Goal: Transaction & Acquisition: Purchase product/service

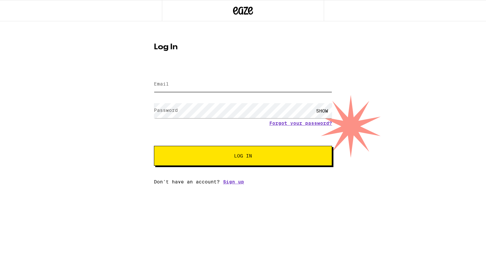
type input "[EMAIL_ADDRESS][DOMAIN_NAME]"
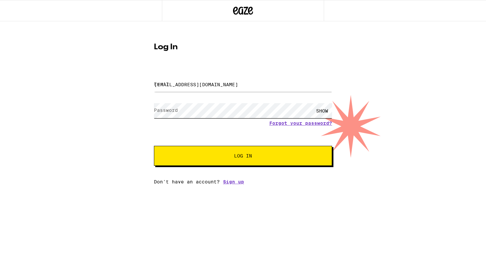
click at [243, 156] on button "Log In" at bounding box center [243, 156] width 178 height 20
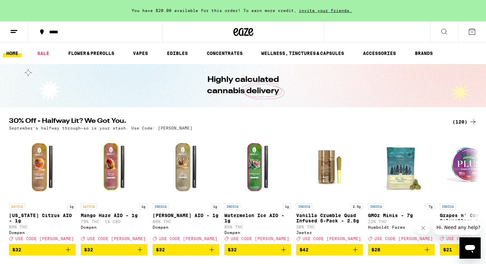
click at [474, 121] on icon at bounding box center [474, 122] width 8 height 8
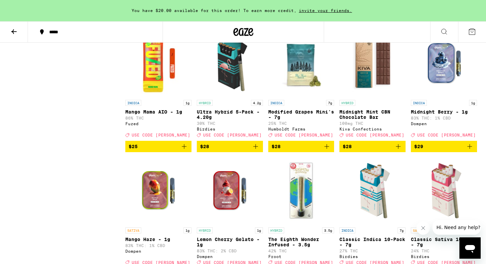
scroll to position [1741, 0]
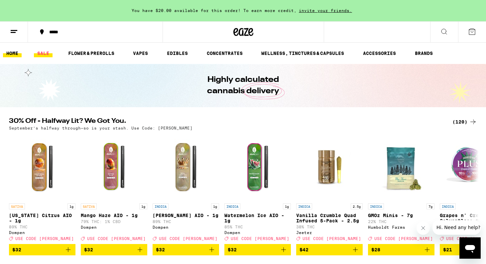
click at [46, 52] on link "SALE" at bounding box center [43, 53] width 19 height 8
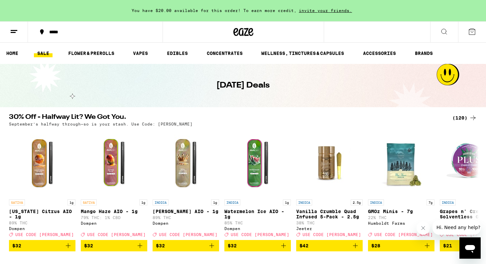
click at [475, 115] on icon at bounding box center [474, 118] width 8 height 8
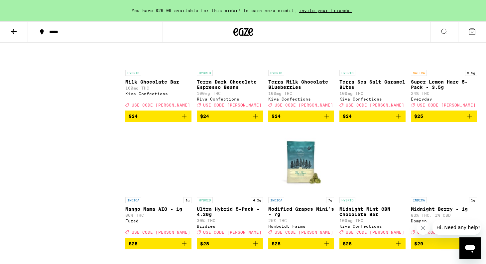
scroll to position [1642, 0]
